Goal: Transaction & Acquisition: Book appointment/travel/reservation

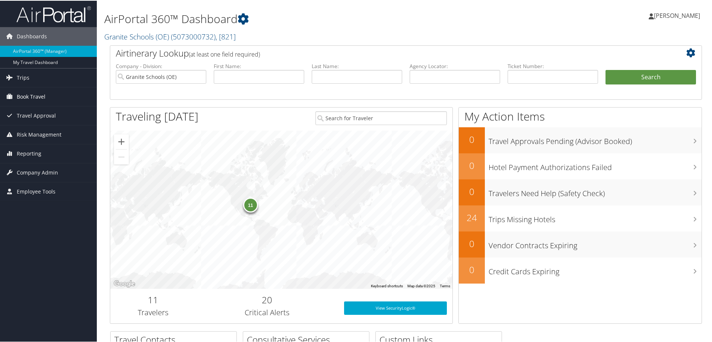
click at [36, 98] on span "Book Travel" at bounding box center [31, 96] width 29 height 19
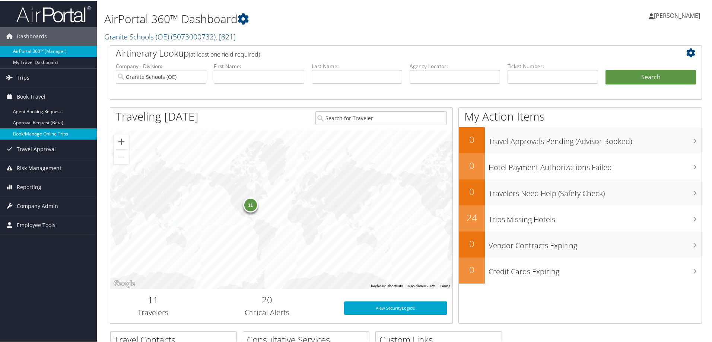
click at [41, 130] on link "Book/Manage Online Trips" at bounding box center [48, 133] width 97 height 11
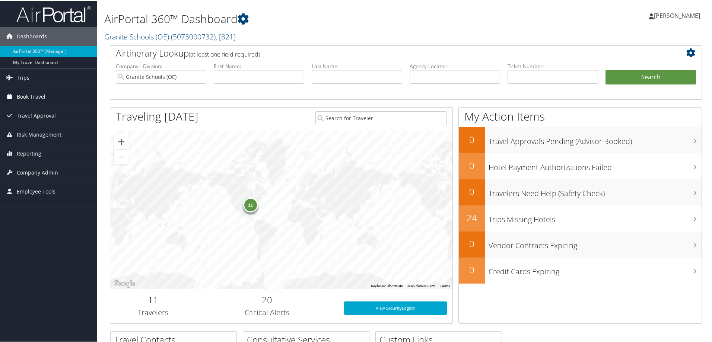
click at [35, 96] on span "Book Travel" at bounding box center [31, 96] width 29 height 19
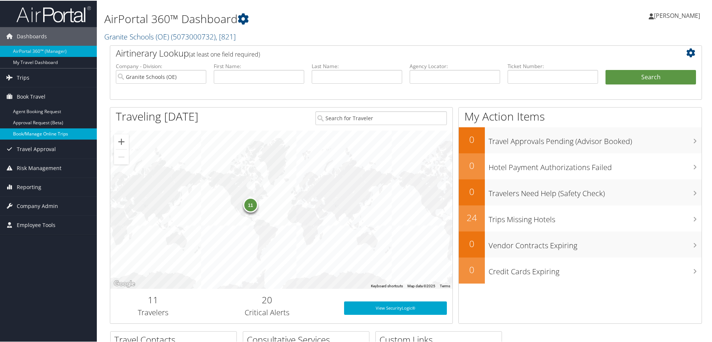
click at [44, 133] on link "Book/Manage Online Trips" at bounding box center [48, 133] width 97 height 11
